Goal: Transaction & Acquisition: Purchase product/service

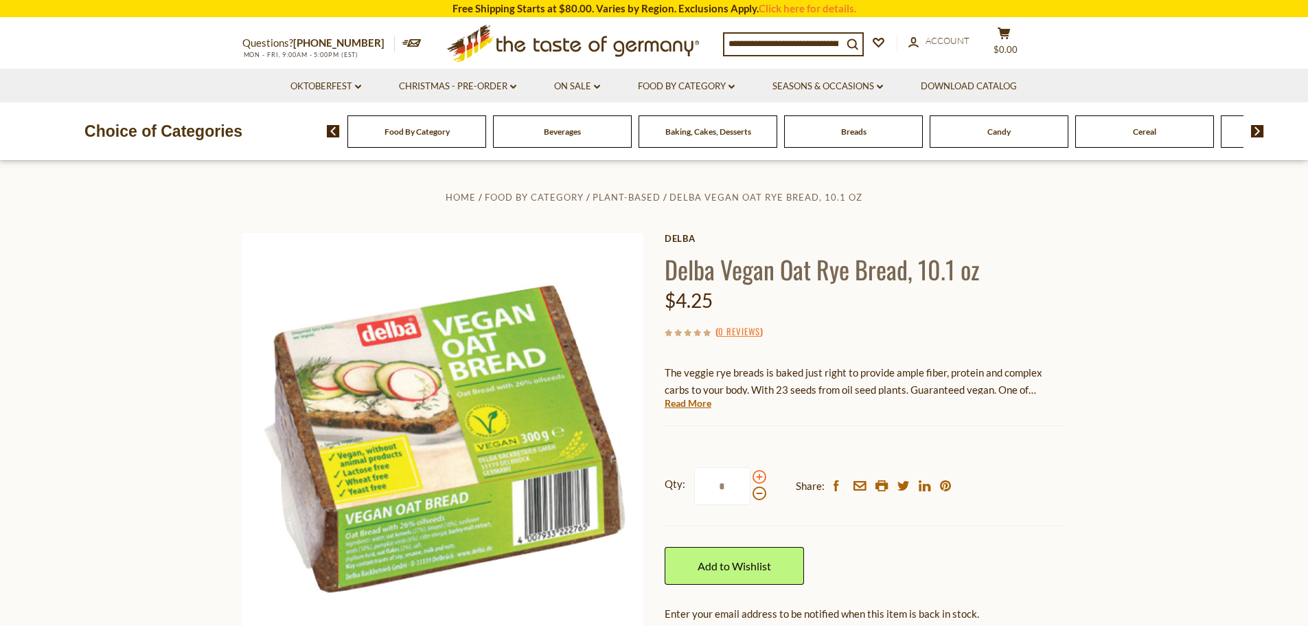
click at [757, 475] on span at bounding box center [760, 477] width 14 height 14
click at [751, 475] on input "*" at bounding box center [722, 486] width 56 height 38
click at [759, 476] on span at bounding box center [760, 477] width 14 height 14
click at [751, 476] on input "*" at bounding box center [722, 486] width 56 height 38
type input "*"
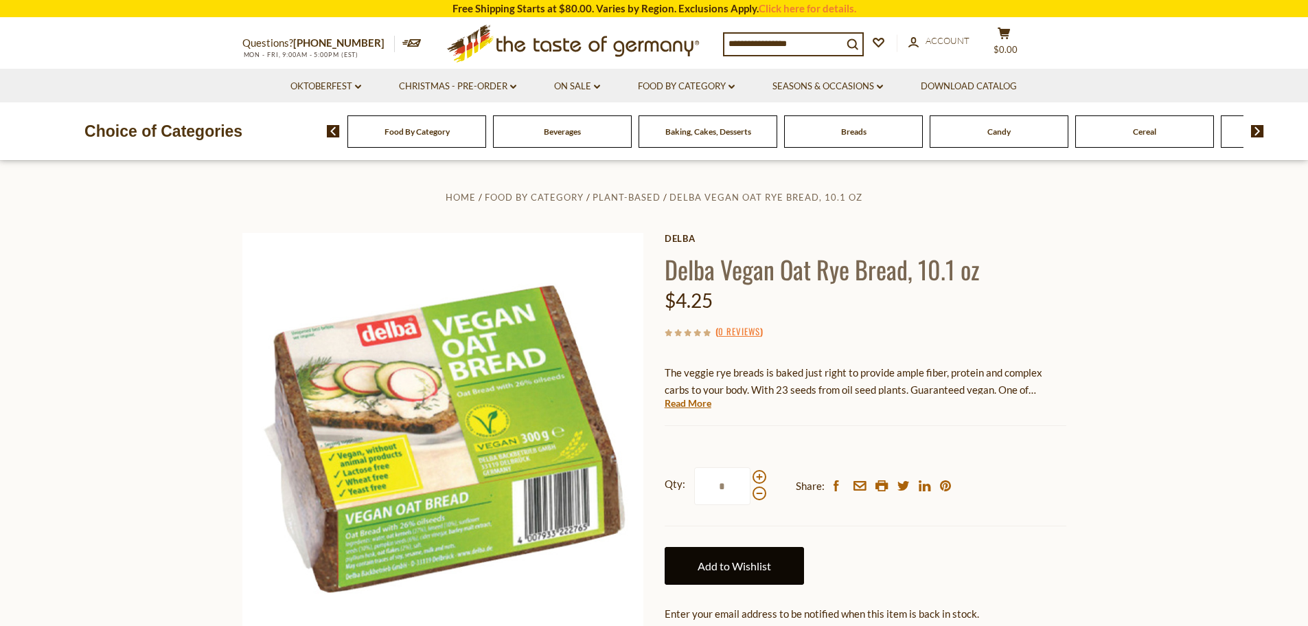
click at [740, 564] on link "Add to Wishlist" at bounding box center [734, 566] width 139 height 38
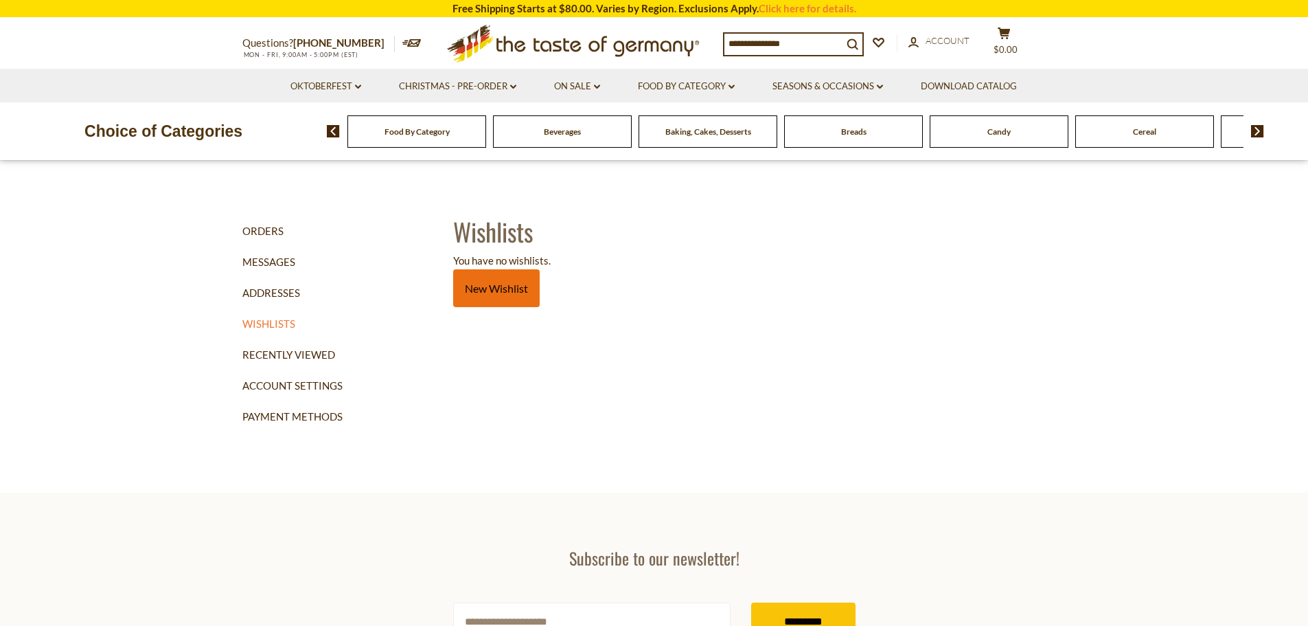
click at [488, 293] on link "New Wishlist" at bounding box center [496, 288] width 87 height 38
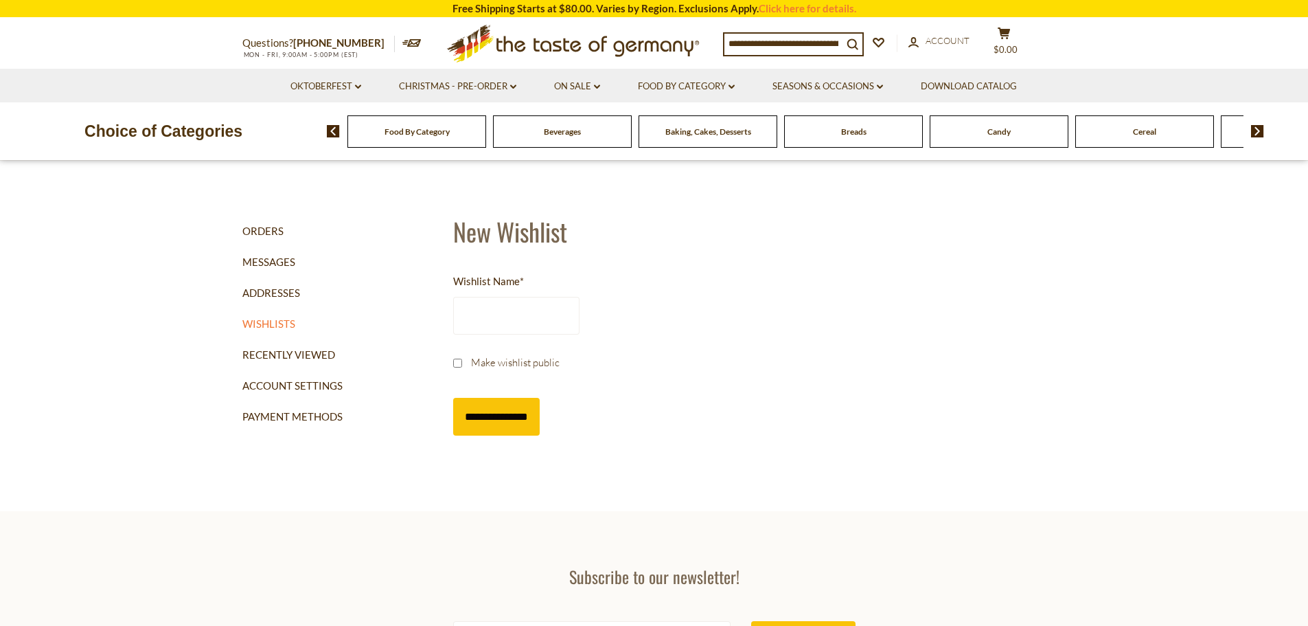
click at [860, 141] on div "Breads" at bounding box center [853, 131] width 139 height 32
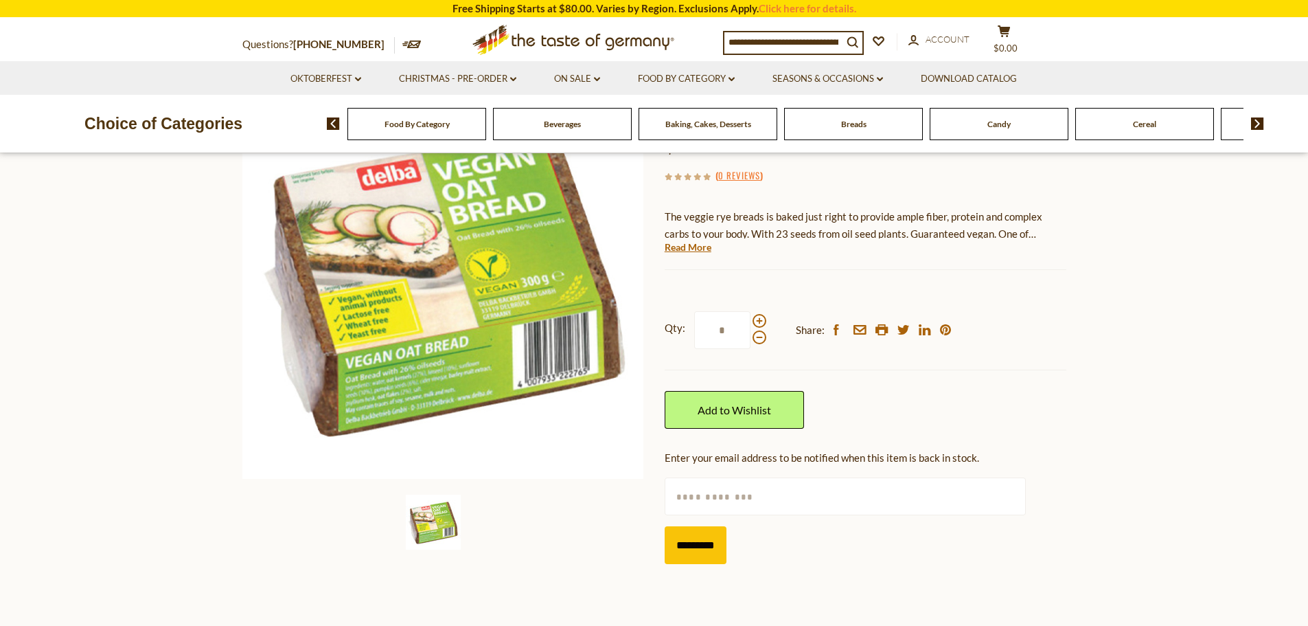
scroll to position [165, 0]
